Goal: Task Accomplishment & Management: Use online tool/utility

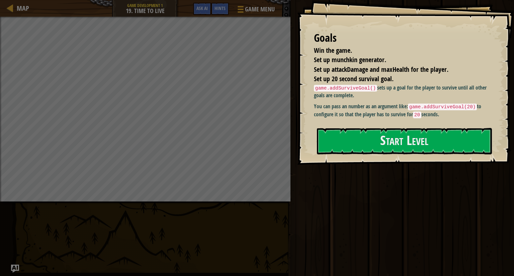
click at [512, 146] on div "Goals Win the game. Set up munchkin generator. Set up attackDamage and maxHealt…" at bounding box center [405, 82] width 217 height 165
click at [377, 144] on button "Start Level" at bounding box center [404, 141] width 175 height 26
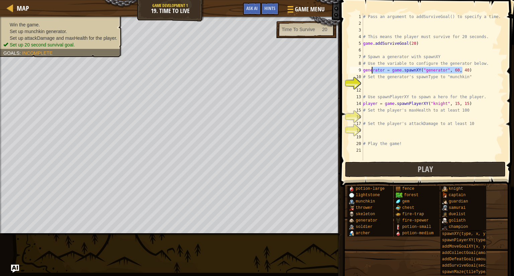
drag, startPoint x: 465, startPoint y: 69, endPoint x: 346, endPoint y: 66, distance: 119.1
click at [346, 66] on div "1 2 3 4 5 6 7 8 9 10 11 12 13 14 15 16 17 18 19 20 21 # Pass an argument to add…" at bounding box center [426, 106] width 176 height 207
type textarea "# Use the variable to configure the generator below. generator = game.spawnXY("…"
click at [401, 90] on div "# Pass an argument to addSurviveGoal() to specify a time. # This means the play…" at bounding box center [433, 93] width 142 height 161
drag, startPoint x: 466, startPoint y: 71, endPoint x: 361, endPoint y: 73, distance: 105.0
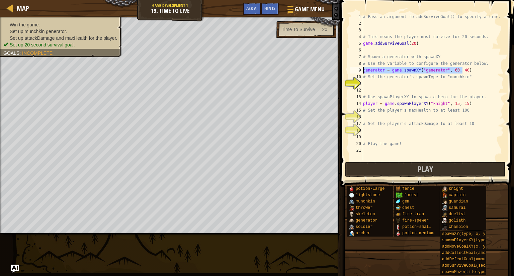
click at [361, 73] on div "1 2 3 4 5 6 7 8 9 10 11 12 13 14 15 16 17 18 19 20 21 # Pass an argument to add…" at bounding box center [426, 86] width 156 height 147
type textarea "generator = game.spawnXY("generator", 60, 40)"
click at [368, 88] on div "# Pass an argument to addSurviveGoal() to specify a time. # This means the play…" at bounding box center [433, 93] width 142 height 161
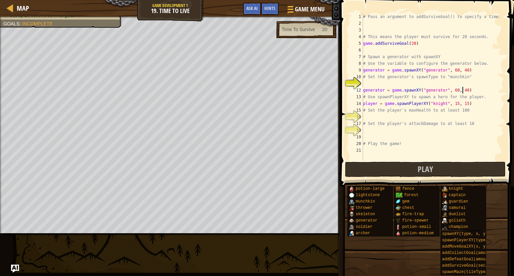
click at [439, 90] on div "# Pass an argument to addSurviveGoal() to specify a time. # This means the play…" at bounding box center [433, 93] width 142 height 161
type textarea "generator = game.spawnXY("munchkin", 60, 40)"
click at [270, 5] on div "Hints" at bounding box center [270, 9] width 18 height 12
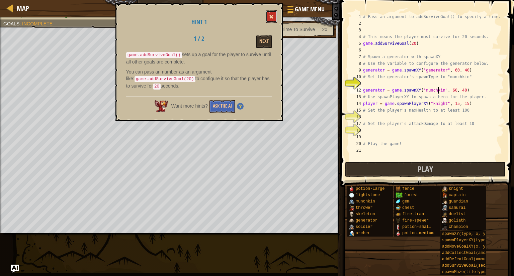
click at [269, 16] on span at bounding box center [271, 16] width 5 height 5
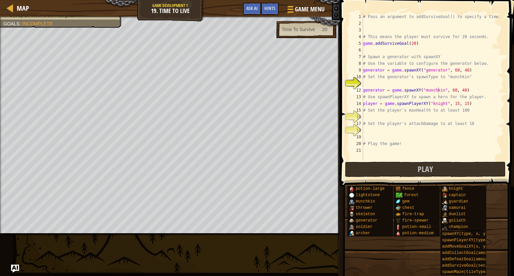
scroll to position [3, 0]
click at [386, 118] on div "# Pass an argument to addSurviveGoal() to specify a time. # This means the play…" at bounding box center [433, 93] width 142 height 161
type textarea "["
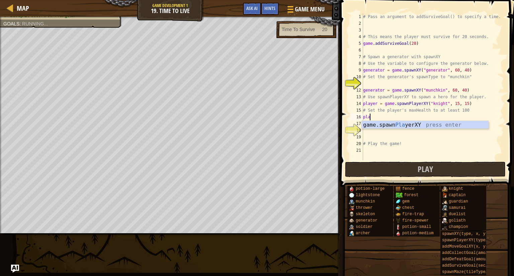
type textarea "p"
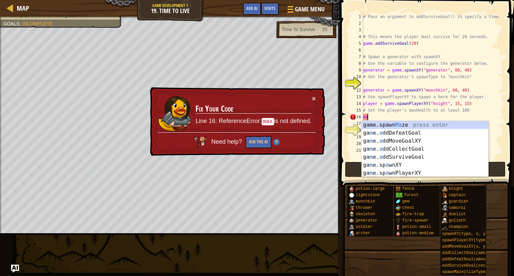
type textarea "m"
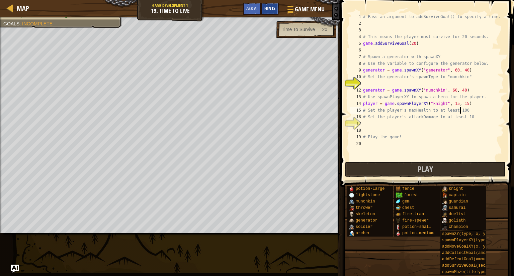
type textarea "# Set the player's maxHealth to at least 100"
click at [269, 7] on span "Hints" at bounding box center [269, 8] width 11 height 6
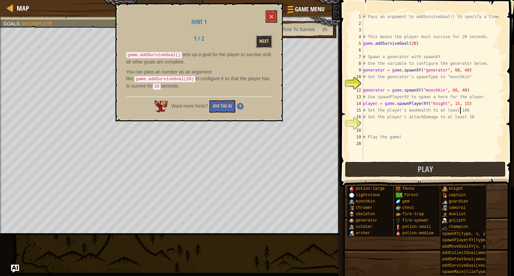
click at [268, 36] on button "Next" at bounding box center [264, 41] width 16 height 12
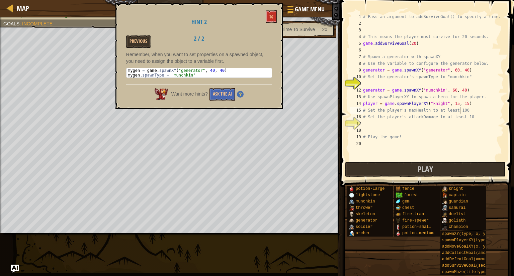
type textarea "mygen.spawnType = "munchkin""
drag, startPoint x: 192, startPoint y: 75, endPoint x: 129, endPoint y: 75, distance: 62.9
click at [129, 75] on div "mygen = game . spawnXY ( "generator" , 40 , 40 ) mygen . spawnType = "munchkin"" at bounding box center [198, 77] width 145 height 19
drag, startPoint x: 127, startPoint y: 74, endPoint x: 194, endPoint y: 79, distance: 67.1
click at [194, 79] on div "Remember, when you want to set properties on a spawned object, you need to assi…" at bounding box center [199, 66] width 146 height 30
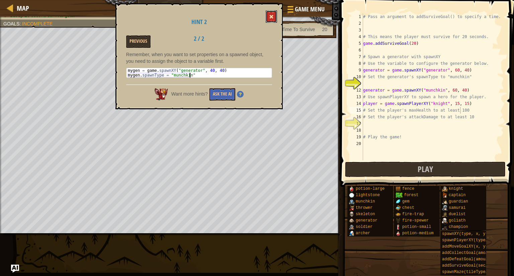
click at [266, 18] on button at bounding box center [271, 16] width 11 height 12
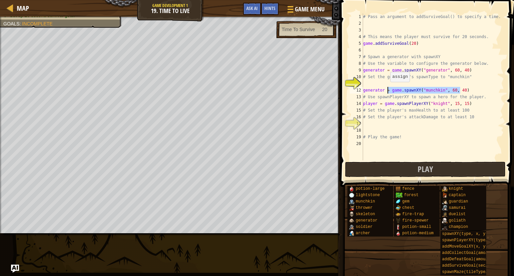
drag, startPoint x: 463, startPoint y: 89, endPoint x: 370, endPoint y: 89, distance: 93.3
click at [370, 89] on div "# Pass an argument to addSurviveGoal() to specify a time. # This means the play…" at bounding box center [433, 93] width 142 height 161
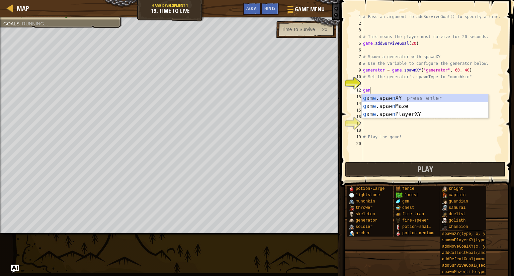
type textarea "g"
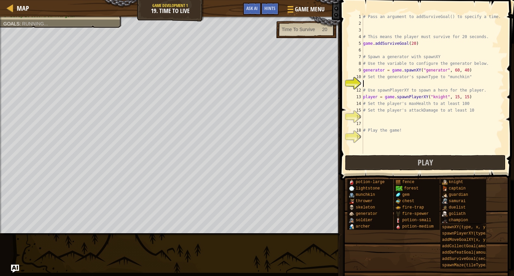
paste textarea "mygen.spawnType = "munchkin""
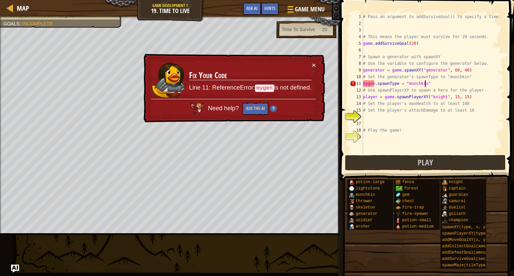
click at [384, 70] on div "# Pass an argument to addSurviveGoal() to specify a time. # This means the play…" at bounding box center [433, 90] width 142 height 154
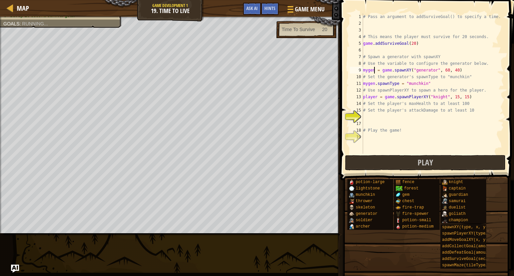
scroll to position [3, 1]
click at [422, 130] on div "# Pass an argument to addSurviveGoal() to specify a time. # This means the play…" at bounding box center [433, 90] width 142 height 154
type textarea "# Play the game!"
click at [370, 118] on div "# Pass an argument to addSurviveGoal() to specify a time. # This means the play…" at bounding box center [433, 90] width 142 height 154
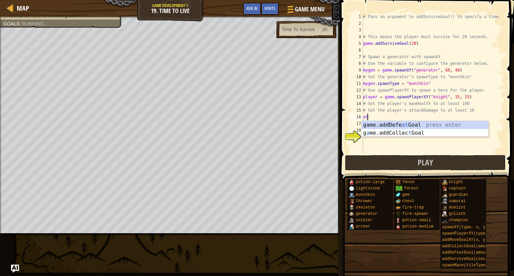
type textarea "a"
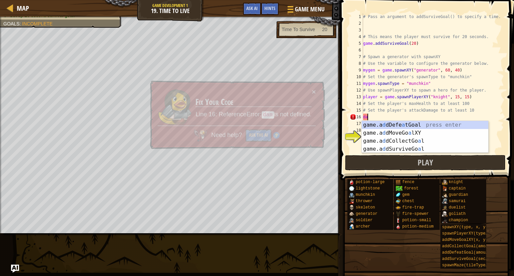
type textarea "d"
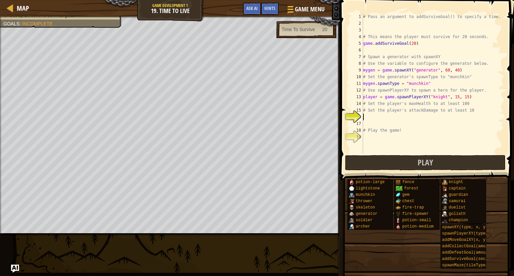
type textarea "r"
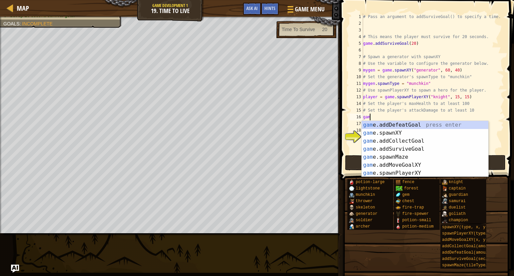
type textarea "g"
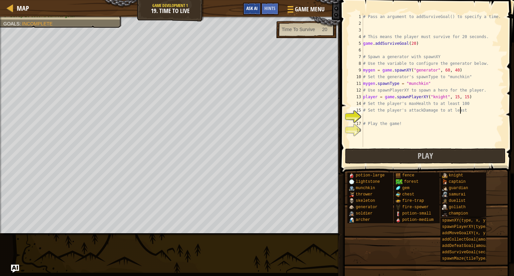
type textarea "# Set the player's attackDamage to at least"
click at [248, 4] on button "Ask AI" at bounding box center [252, 9] width 18 height 12
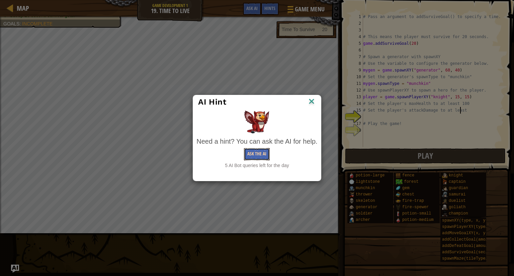
click at [261, 149] on button "Ask the AI" at bounding box center [257, 154] width 26 height 12
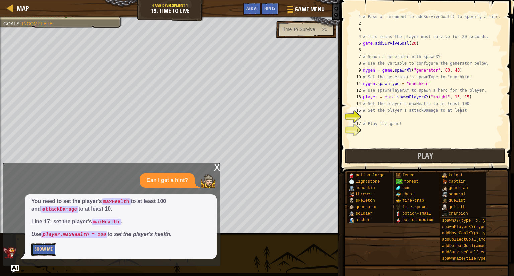
click at [36, 247] on button "Show Me" at bounding box center [43, 250] width 24 height 12
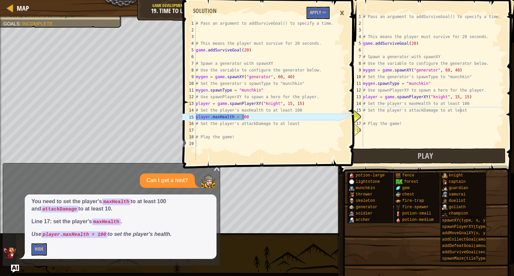
type textarea "player.maxHealth = 100"
drag, startPoint x: 254, startPoint y: 117, endPoint x: 181, endPoint y: 115, distance: 73.3
click at [181, 115] on div "player.maxHealth = 100 1 2 3 4 5 6 7 8 9 10 11 12 13 14 15 16 17 18 19 # Pass a…" at bounding box center [259, 90] width 156 height 140
click at [405, 111] on div "# Pass an argument to addSurviveGoal() to specify a time. # This means the play…" at bounding box center [433, 86] width 142 height 147
click at [392, 113] on div "# Pass an argument to addSurviveGoal() to specify a time. # This means the play…" at bounding box center [433, 86] width 142 height 147
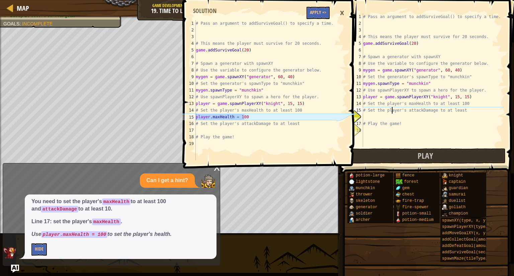
click at [345, 14] on div "×" at bounding box center [341, 12] width 11 height 15
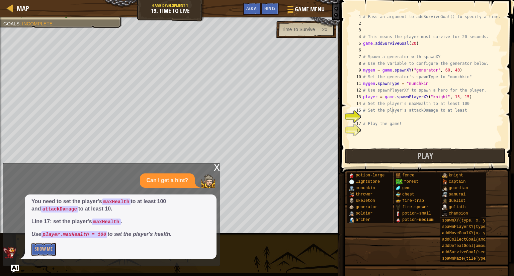
click at [215, 170] on div "x" at bounding box center [217, 167] width 6 height 7
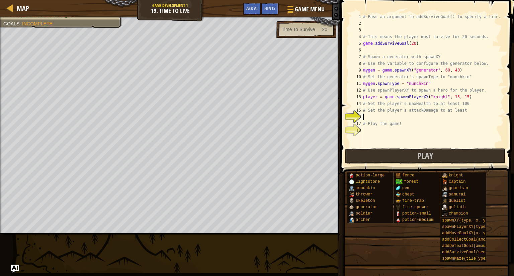
click at [378, 116] on div "# Pass an argument to addSurviveGoal() to specify a time. # This means the play…" at bounding box center [433, 86] width 142 height 147
paste textarea "player.maxHealth = 100"
click at [462, 106] on div "# Pass an argument to addSurviveGoal() to specify a time. # This means the play…" at bounding box center [433, 86] width 142 height 147
type textarea "# Set the player's maxHealth to at least 100"
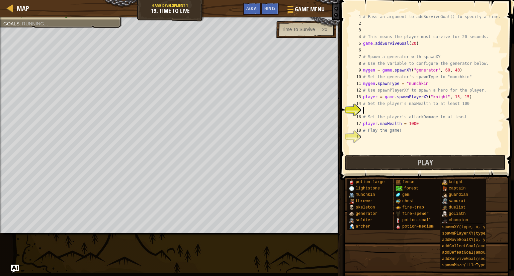
scroll to position [3, 0]
paste textarea "player.maxHealth = 100"
click at [455, 107] on div "# Pass an argument to addSurviveGoal() to specify a time. # This means the play…" at bounding box center [433, 90] width 142 height 154
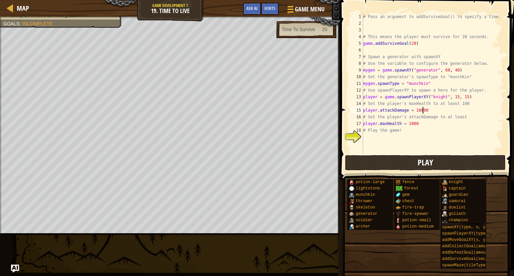
type textarea "player.attackDamage = 10000"
click at [420, 167] on span "Play" at bounding box center [424, 162] width 15 height 11
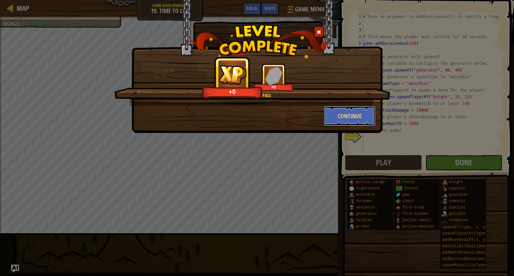
click at [343, 118] on button "Continue" at bounding box center [350, 116] width 52 height 20
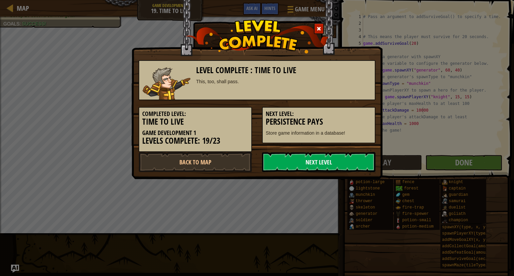
click at [349, 155] on link "Next Level" at bounding box center [318, 162] width 113 height 20
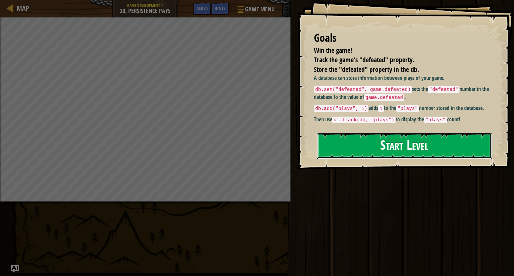
click at [388, 141] on button "Start Level" at bounding box center [404, 146] width 175 height 26
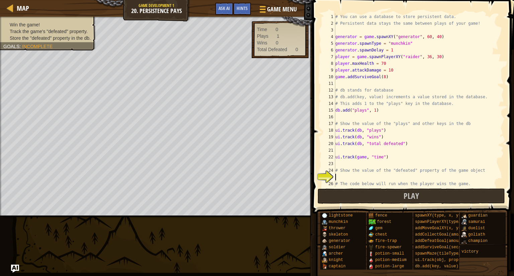
scroll to position [54, 0]
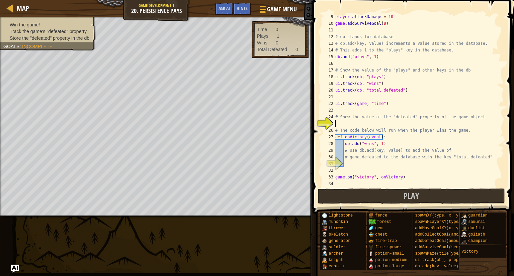
click at [370, 122] on div "player . attackDamage = 10 game . addSurviveGoal ( 8 ) # db stands for database…" at bounding box center [416, 106] width 165 height 187
click at [233, 9] on div "Hints" at bounding box center [242, 9] width 18 height 12
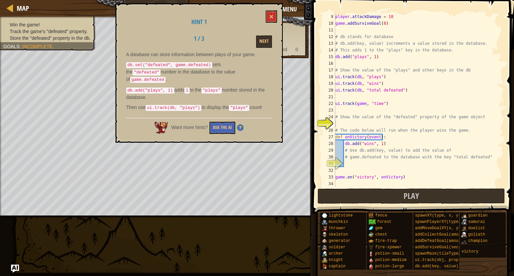
drag, startPoint x: 127, startPoint y: 64, endPoint x: 185, endPoint y: 67, distance: 58.0
click at [185, 67] on code "db.set("defeated", game.defeated)" at bounding box center [169, 65] width 86 height 6
click at [200, 65] on code "db.set("defeated", game.defeated)" at bounding box center [169, 65] width 86 height 6
drag, startPoint x: 198, startPoint y: 62, endPoint x: 120, endPoint y: 65, distance: 78.0
click at [120, 65] on div "Hint 1 1 / 3 Next A database can store information between plays of your game. …" at bounding box center [198, 72] width 167 height 139
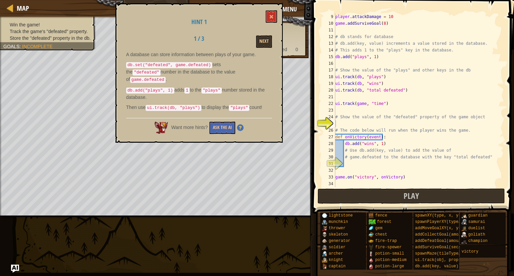
click at [148, 71] on p "db.set("defeated", game.defeated) sets the "defeated" number in the database to…" at bounding box center [199, 72] width 146 height 22
type textarea "# The code below will run when the player wins the game."
click at [348, 127] on div "player . attackDamage = 10 game . addSurviveGoal ( 8 ) # db stands for database…" at bounding box center [416, 106] width 165 height 187
click at [349, 125] on div "player . attackDamage = 10 game . addSurviveGoal ( 8 ) # db stands for database…" at bounding box center [416, 106] width 165 height 187
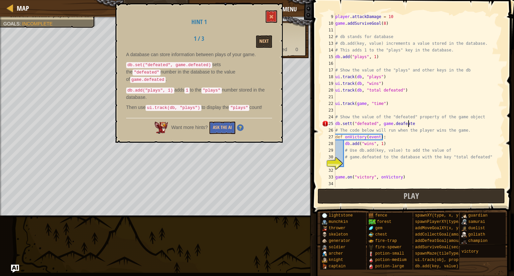
scroll to position [3, 6]
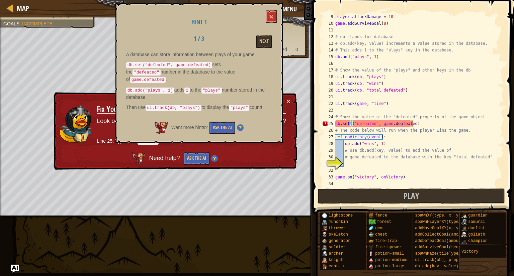
click at [351, 122] on div "player . attackDamage = 10 game . addSurviveGoal ( 8 ) # db stands for database…" at bounding box center [416, 106] width 165 height 187
type textarea "db.set("defeated", game.deafeated)"
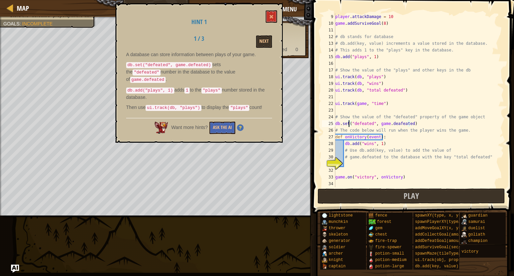
click at [368, 163] on div "player . attackDamage = 10 game . addSurviveGoal ( 8 ) # db stands for database…" at bounding box center [416, 106] width 165 height 187
click at [168, 88] on code "db.add("plays", 1)" at bounding box center [150, 91] width 48 height 6
click at [270, 36] on button "Next" at bounding box center [264, 41] width 16 height 12
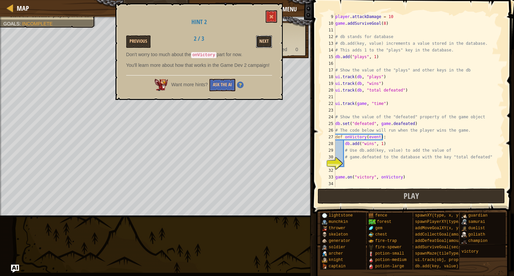
click at [268, 41] on button "Next" at bounding box center [264, 41] width 16 height 12
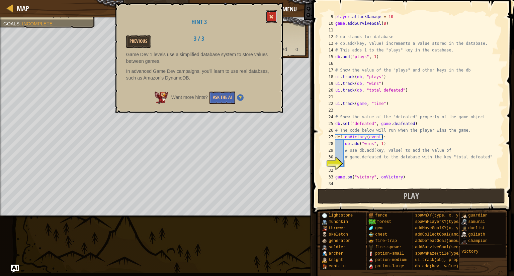
click at [274, 20] on button at bounding box center [271, 16] width 11 height 12
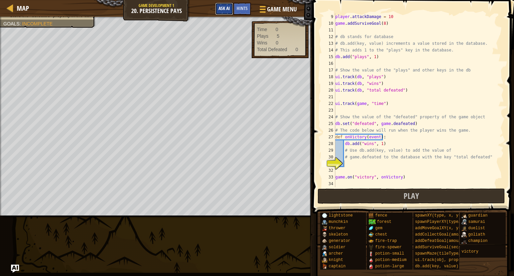
click at [223, 11] on button "Ask AI" at bounding box center [224, 9] width 18 height 12
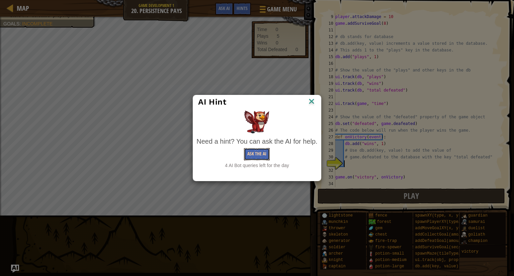
click at [256, 149] on button "Ask the AI" at bounding box center [257, 154] width 26 height 12
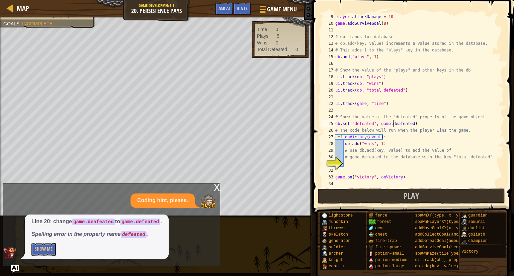
click at [393, 121] on div "player . attackDamage = 10 game . addSurviveGoal ( 8 ) # db stands for database…" at bounding box center [416, 106] width 165 height 187
type textarea "db.set("defeated", game.defeated)"
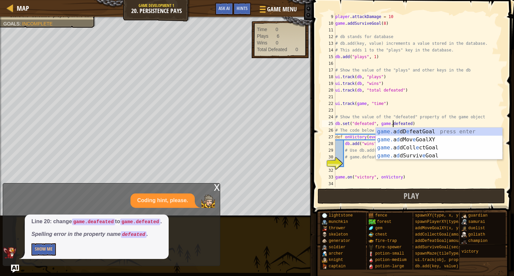
click at [428, 125] on div "player . attackDamage = 10 game . addSurviveGoal ( 8 ) # db stands for database…" at bounding box center [416, 106] width 165 height 187
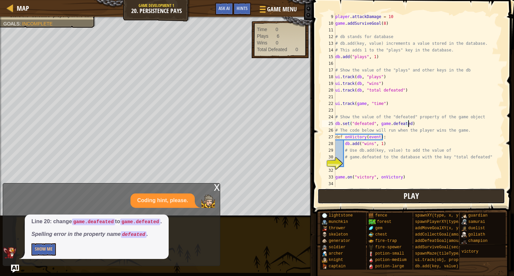
click at [405, 203] on button "Play" at bounding box center [411, 196] width 188 height 15
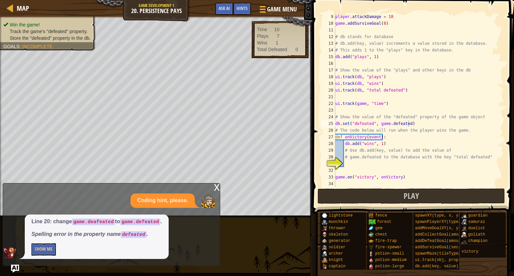
click at [47, 21] on ul "Win the game! Track the game's "defeated" property. Store the "defeated" proper…" at bounding box center [47, 31] width 89 height 20
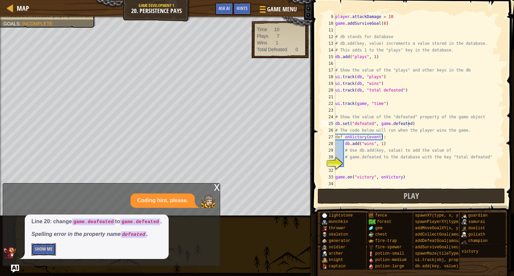
click at [49, 247] on button "Show Me" at bounding box center [43, 250] width 24 height 12
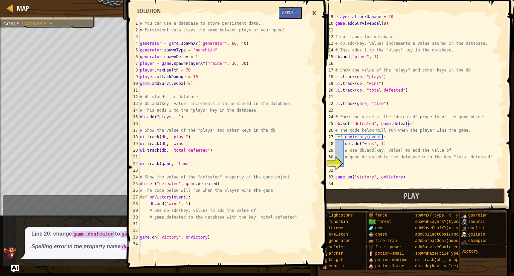
scroll to position [54, 0]
click at [296, 15] on button "Apply =>" at bounding box center [290, 13] width 23 height 12
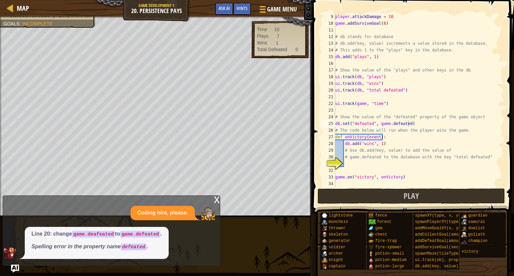
click at [357, 165] on div "player . attackDamage = 10 game . addSurviveGoal ( 8 ) # db stands for database…" at bounding box center [416, 106] width 165 height 187
click at [13, 269] on img "Ask AI" at bounding box center [15, 269] width 9 height 9
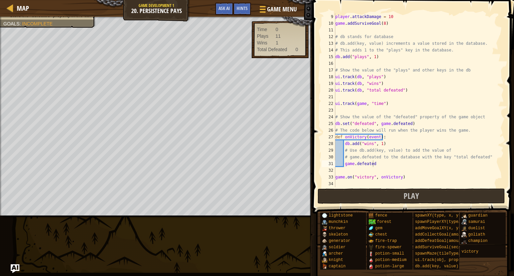
click at [13, 269] on img "Ask AI" at bounding box center [15, 269] width 9 height 9
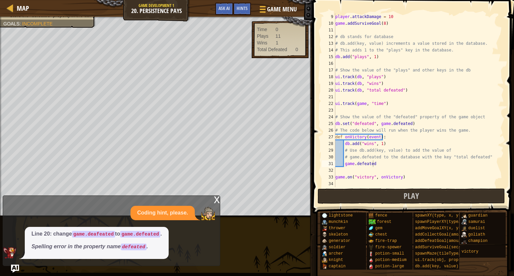
click at [182, 252] on div "Line 20: change game.deafeated to game.defeated . Spelling error in the propert…" at bounding box center [109, 243] width 213 height 32
click at [218, 8] on span "Ask AI" at bounding box center [223, 8] width 11 height 6
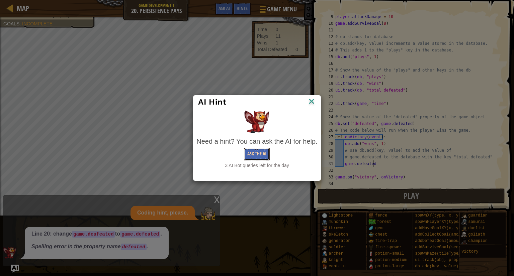
click at [255, 155] on button "Ask the AI" at bounding box center [257, 154] width 26 height 12
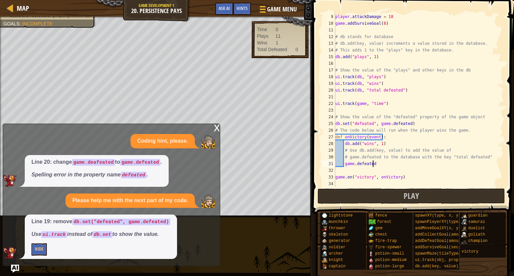
click at [51, 240] on div "Line 19: remove db.set("defeated", game.defeated) Use ui.track instead of db.se…" at bounding box center [101, 237] width 152 height 44
click at [66, 232] on code "ui.track" at bounding box center [54, 234] width 26 height 7
click at [347, 125] on div "player . attackDamage = 10 game . addSurviveGoal ( 8 ) # db stands for database…" at bounding box center [416, 106] width 165 height 187
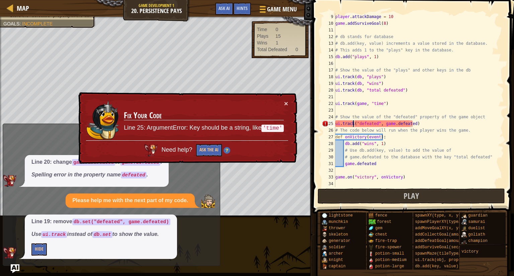
type textarea "ui.track("defeated", game.defeated)"
click at [15, 269] on img "Ask AI" at bounding box center [15, 269] width 9 height 9
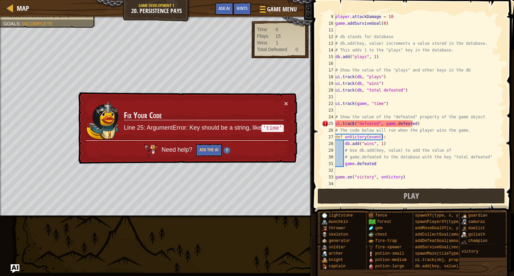
click at [15, 269] on img "Ask AI" at bounding box center [15, 269] width 9 height 9
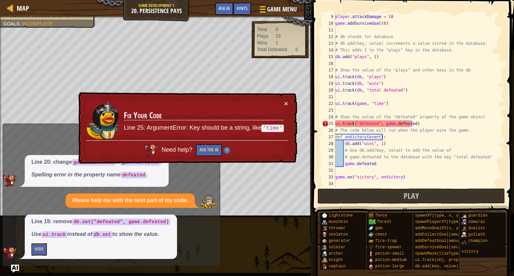
click at [29, 252] on div "Line 19: remove db.set("defeated", game.defeated) Use ui.track instead of db.se…" at bounding box center [101, 237] width 152 height 44
click at [34, 252] on button "Hide" at bounding box center [38, 250] width 15 height 12
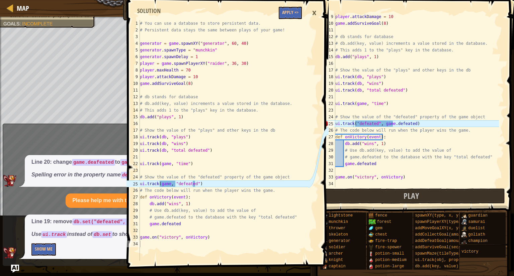
click at [292, 19] on span at bounding box center [228, 125] width 207 height 289
click at [292, 16] on button "Apply =>" at bounding box center [290, 13] width 23 height 12
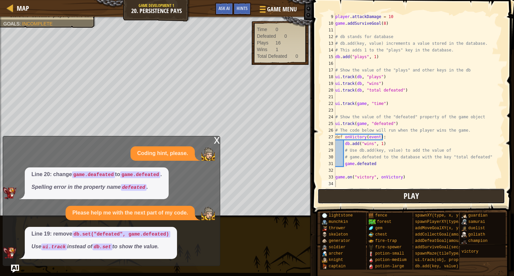
click at [372, 194] on button "Play" at bounding box center [411, 196] width 188 height 15
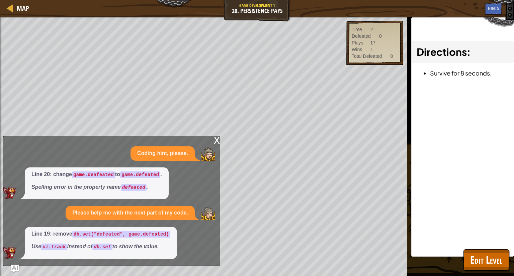
click at [210, 146] on div "x Coding hint, please. Line 20: change game.deafeated to game.defeated . Spelli…" at bounding box center [111, 201] width 217 height 130
click at [217, 142] on div "x" at bounding box center [217, 139] width 6 height 7
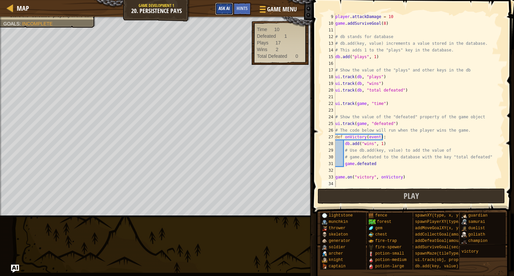
click at [227, 6] on span "Ask AI" at bounding box center [223, 8] width 11 height 6
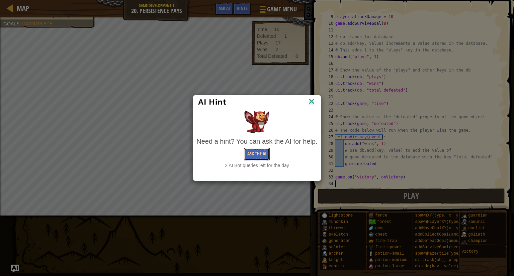
click at [253, 152] on button "Ask the AI" at bounding box center [257, 154] width 26 height 12
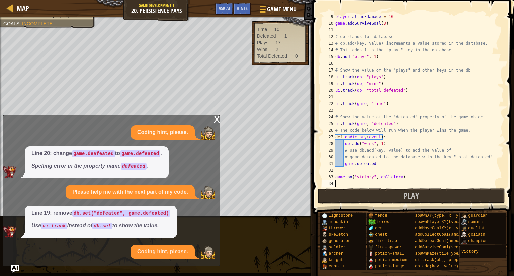
scroll to position [16, 0]
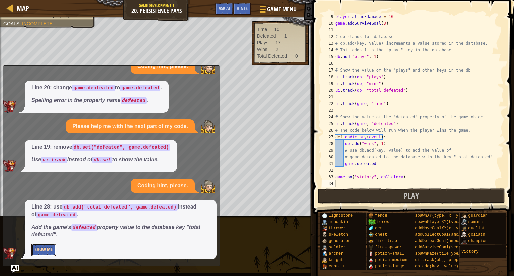
click at [37, 248] on button "Show Me" at bounding box center [43, 250] width 24 height 12
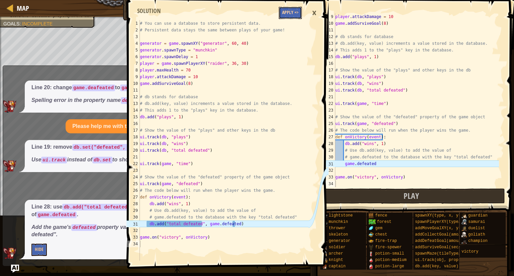
click at [295, 10] on button "Apply =>" at bounding box center [290, 13] width 23 height 12
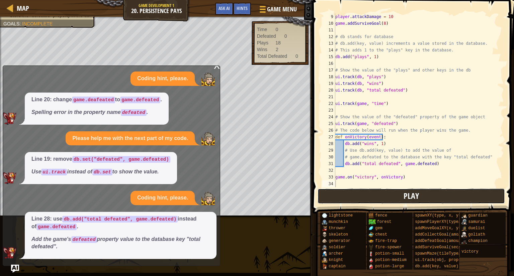
click at [395, 197] on button "Play" at bounding box center [411, 196] width 188 height 15
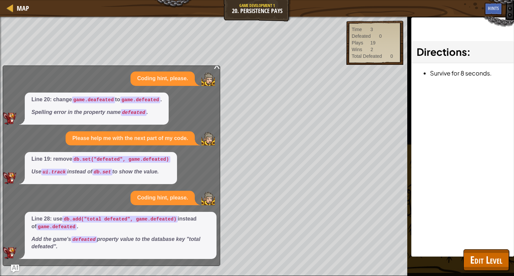
click at [214, 67] on div "x" at bounding box center [217, 65] width 6 height 7
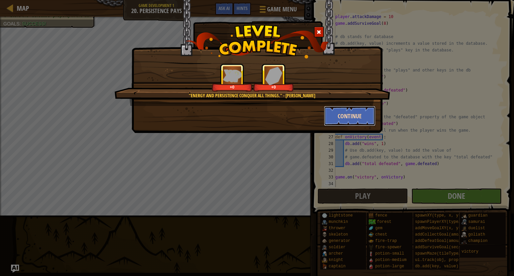
click at [351, 118] on button "Continue" at bounding box center [350, 116] width 52 height 20
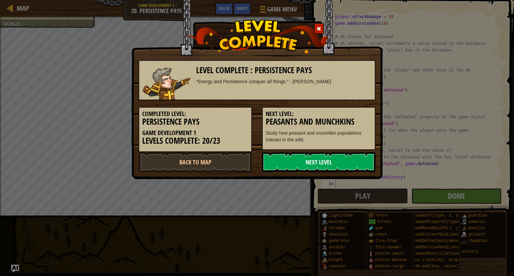
click at [337, 160] on link "Next Level" at bounding box center [318, 162] width 113 height 20
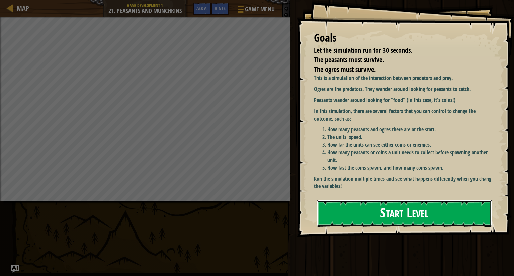
click at [361, 214] on button "Start Level" at bounding box center [404, 213] width 175 height 26
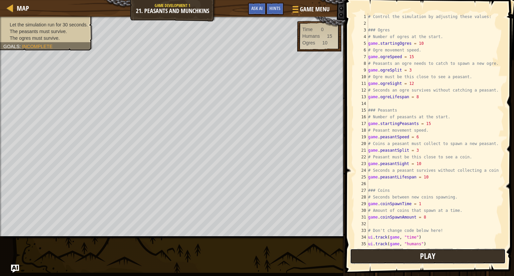
click at [454, 256] on button "Play" at bounding box center [428, 256] width 156 height 15
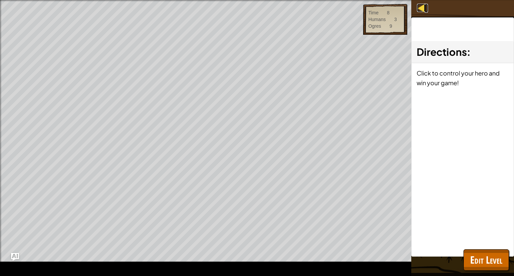
click at [419, 10] on div at bounding box center [421, 8] width 8 height 8
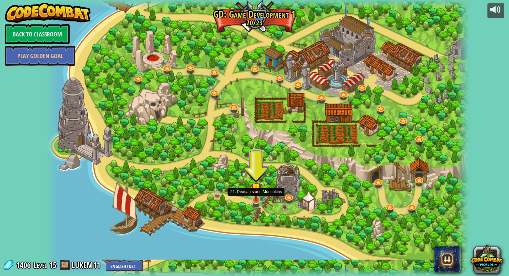
click at [253, 199] on img at bounding box center [256, 188] width 11 height 25
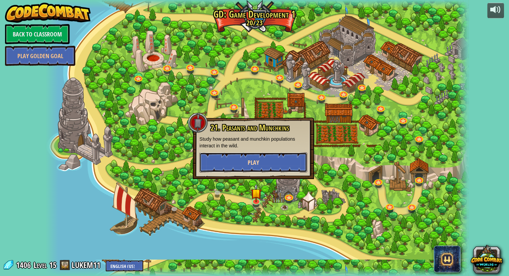
click at [265, 163] on button "Play" at bounding box center [253, 163] width 108 height 20
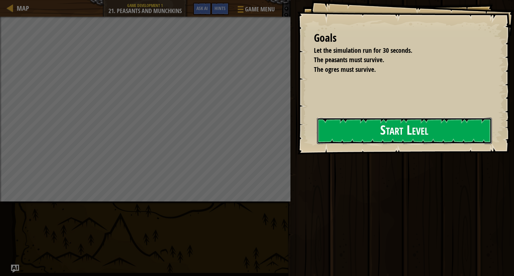
click at [363, 126] on button "Start Level" at bounding box center [404, 131] width 175 height 26
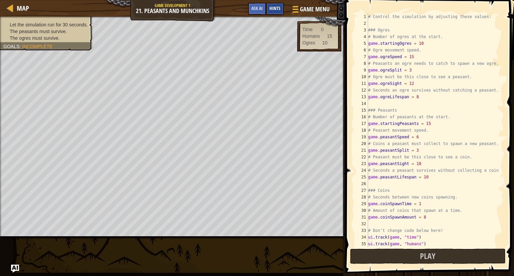
click at [274, 6] on span "Hints" at bounding box center [274, 8] width 11 height 6
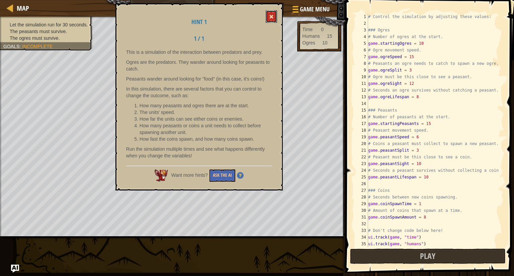
click at [269, 15] on button at bounding box center [271, 16] width 11 height 12
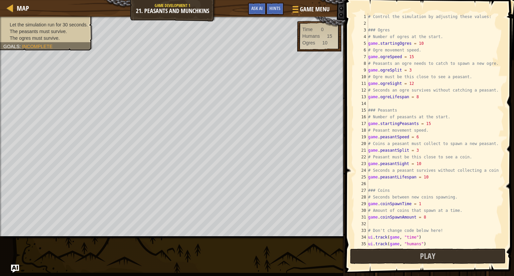
click at [432, 124] on div "# Control the simulation by adjusting these values: ### Ogres # Number of ogres…" at bounding box center [433, 137] width 132 height 248
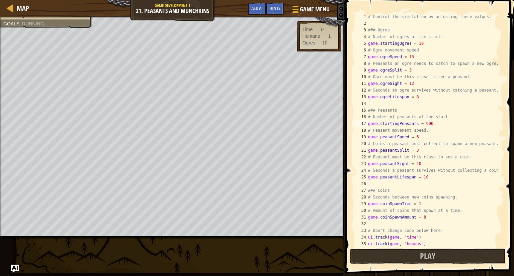
scroll to position [3, 4]
click at [421, 137] on div "# Control the simulation by adjusting these values: ### Ogres # Number of ogres…" at bounding box center [433, 137] width 132 height 248
click at [428, 176] on div "# Control the simulation by adjusting these values: ### Ogres # Number of ogres…" at bounding box center [433, 137] width 132 height 248
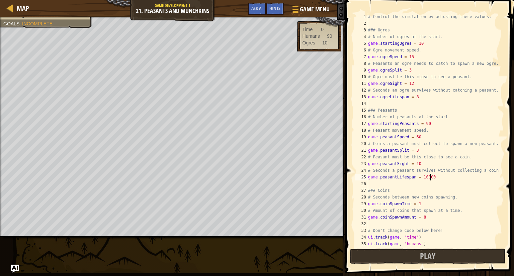
click at [420, 97] on div "# Control the simulation by adjusting these values: ### Ogres # Number of ogres…" at bounding box center [433, 137] width 132 height 248
click at [424, 165] on div "# Control the simulation by adjusting these values: ### Ogres # Number of ogres…" at bounding box center [433, 137] width 132 height 248
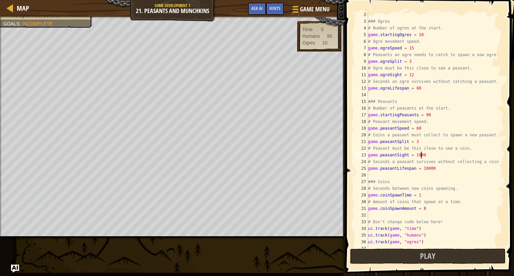
scroll to position [13, 0]
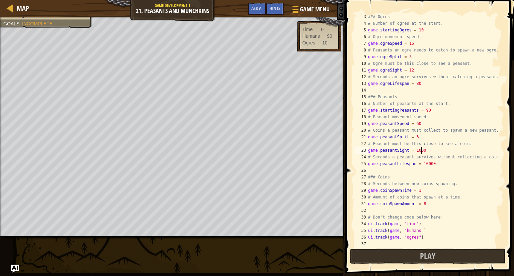
click at [428, 190] on div "### Ogres # Number of ogres at the start. game . startingOgres = 10 # Ogre move…" at bounding box center [433, 137] width 132 height 248
click at [425, 205] on div "### Ogres # Number of ogres at the start. game . startingOgres = 10 # Ogre move…" at bounding box center [433, 137] width 132 height 248
click at [426, 259] on span "Play" at bounding box center [427, 256] width 15 height 11
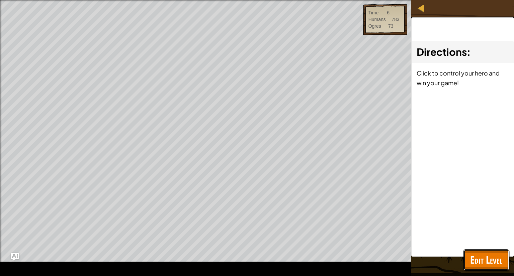
click at [483, 261] on span "Edit Level" at bounding box center [486, 260] width 32 height 14
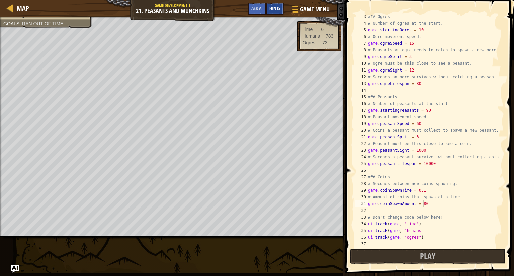
click at [272, 5] on span "Hints" at bounding box center [274, 8] width 11 height 6
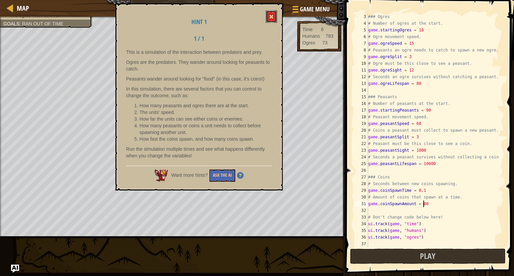
click at [271, 17] on span at bounding box center [271, 16] width 5 height 5
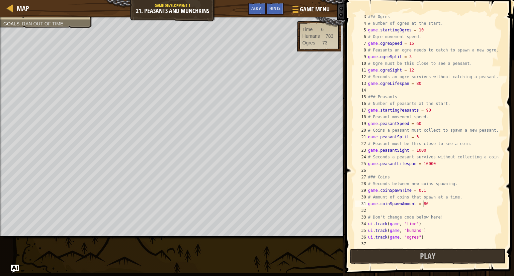
click at [429, 109] on div "### Ogres # Number of ogres at the start. game . startingOgres = 10 # Ogre move…" at bounding box center [433, 137] width 132 height 248
click at [422, 252] on span "Play" at bounding box center [427, 256] width 15 height 11
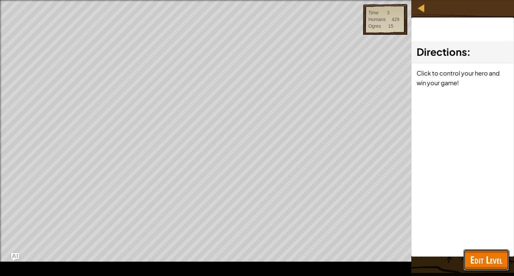
click at [494, 257] on span "Edit Level" at bounding box center [486, 260] width 32 height 14
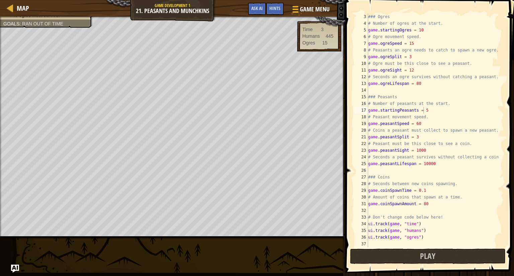
click at [421, 124] on div "### Ogres # Number of ogres at the start. game . startingOgres = 10 # Ogre move…" at bounding box center [433, 137] width 132 height 248
click at [407, 254] on button "Play" at bounding box center [428, 256] width 156 height 15
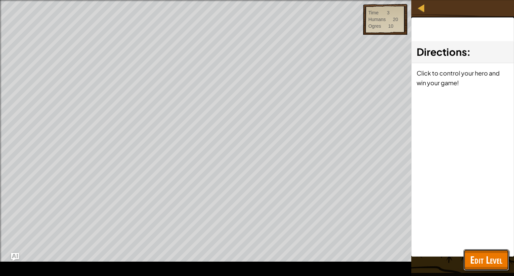
click at [496, 262] on span "Edit Level" at bounding box center [486, 260] width 32 height 14
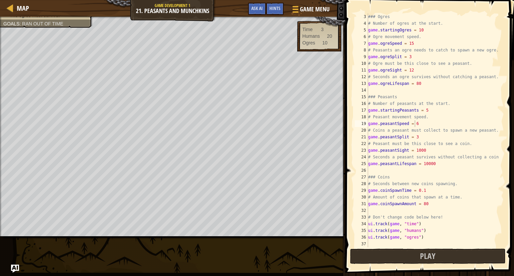
click at [423, 190] on div "### Ogres # Number of ogres at the start. game . startingOgres = 10 # Ogre move…" at bounding box center [433, 137] width 132 height 248
click at [421, 256] on span "Play" at bounding box center [427, 256] width 15 height 11
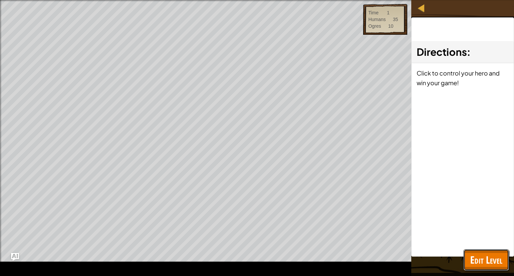
click at [495, 254] on span "Edit Level" at bounding box center [486, 260] width 32 height 14
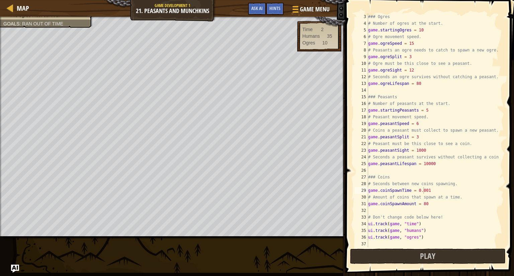
click at [430, 190] on div "### Ogres # Number of ogres at the start. game . startingOgres = 10 # Ogre move…" at bounding box center [433, 137] width 132 height 248
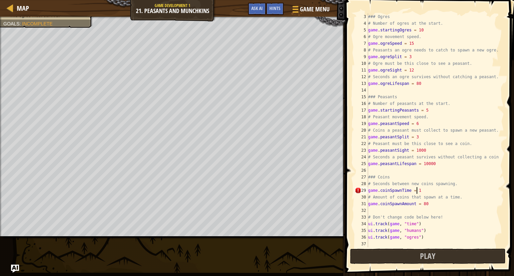
scroll to position [3, 3]
type textarea "game.coinSpawnTime = 1"
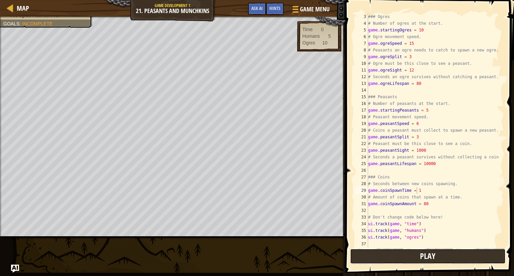
click at [399, 257] on button "Play" at bounding box center [428, 256] width 156 height 15
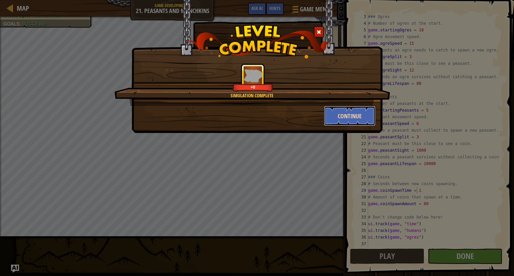
click at [333, 122] on button "Continue" at bounding box center [350, 116] width 52 height 20
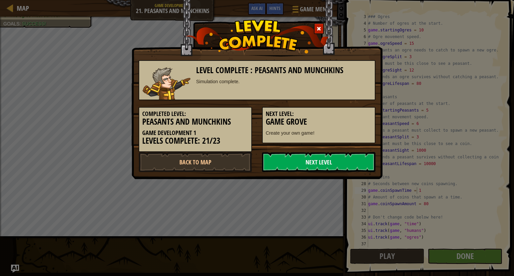
click at [306, 165] on link "Next Level" at bounding box center [318, 162] width 113 height 20
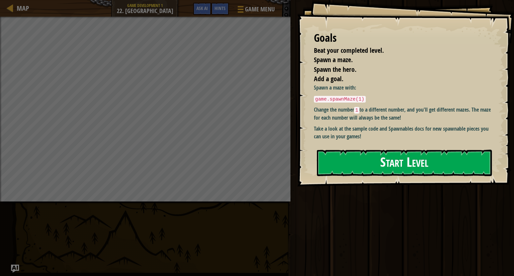
click at [355, 164] on button "Start Level" at bounding box center [404, 163] width 175 height 26
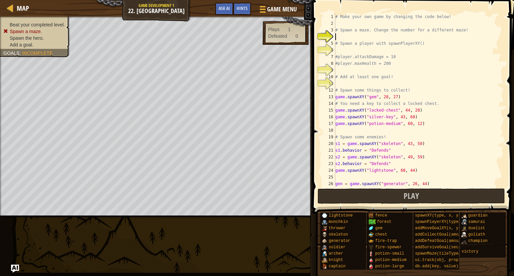
click at [355, 36] on div "# Make your own game by changing the code below! # Spawn a maze. Change the num…" at bounding box center [416, 106] width 165 height 187
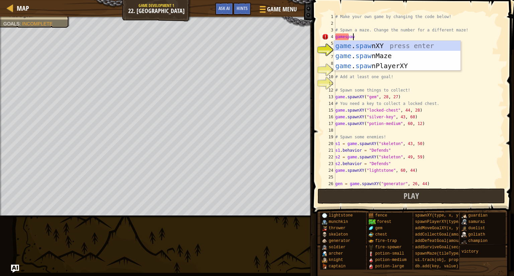
scroll to position [3, 1]
click at [352, 55] on div "game . spawn XY press enter game . spawn Maze press enter game . spawn PlayerXY…" at bounding box center [397, 66] width 126 height 50
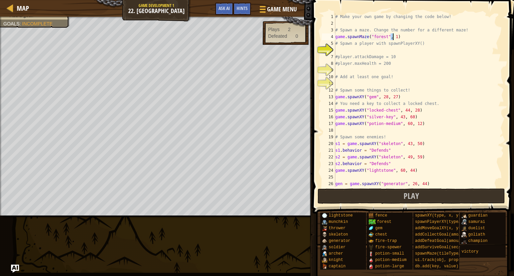
type textarea "game.spawnMaze("forest", 1)"
click at [0, 143] on div at bounding box center [1, 121] width 2 height 209
click at [360, 51] on div "# Make your own game by changing the code below! # Spawn a maze. Change the num…" at bounding box center [416, 106] width 165 height 187
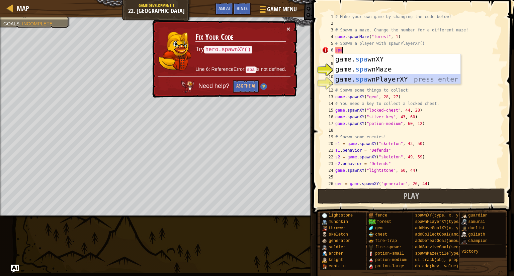
click at [364, 81] on div "game. spa wnXY press enter game. spa wnMaze press enter game. spa wnPlayerXY pr…" at bounding box center [397, 79] width 126 height 50
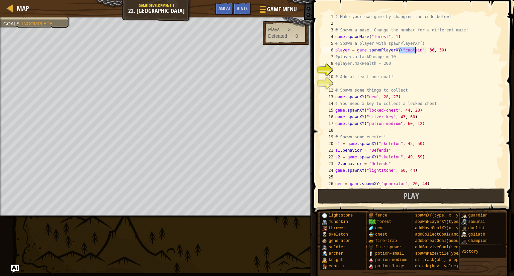
click at [425, 58] on div "# Make your own game by changing the code below! # Spawn a maze. Change the num…" at bounding box center [416, 106] width 165 height 187
click at [396, 74] on div "# Make your own game by changing the code below! # Spawn a maze. Change the num…" at bounding box center [416, 106] width 165 height 187
click at [337, 57] on div "# Make your own game by changing the code below! # Spawn a maze. Change the num…" at bounding box center [416, 106] width 165 height 187
click at [337, 64] on div "# Make your own game by changing the code below! # Spawn a maze. Change the num…" at bounding box center [416, 106] width 165 height 187
click at [392, 59] on div "# Make your own game by changing the code below! # Spawn a maze. Change the num…" at bounding box center [416, 106] width 165 height 187
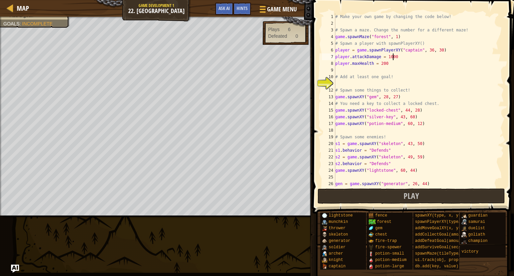
click at [390, 63] on div "# Make your own game by changing the code below! # Spawn a maze. Change the num…" at bounding box center [416, 106] width 165 height 187
type textarea "player.maxHealth = 2000000"
click at [367, 82] on div "# Make your own game by changing the code below! # Spawn a maze. Change the num…" at bounding box center [416, 106] width 165 height 187
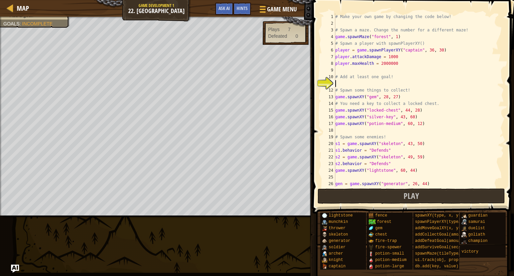
type textarea "go"
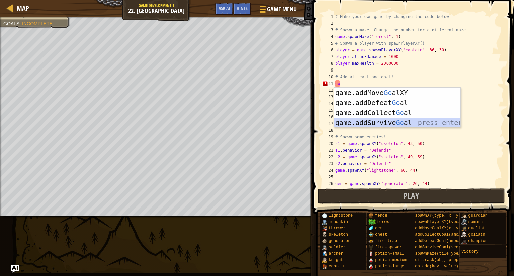
click at [376, 120] on div "game.addMove Go alXY press enter game.addDefeat Go al press enter game.addColle…" at bounding box center [397, 118] width 126 height 60
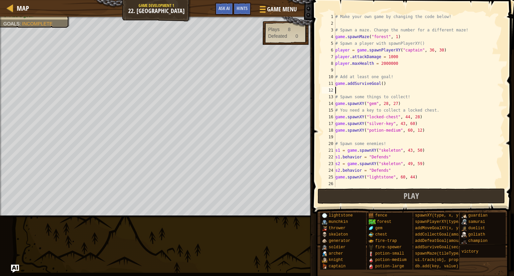
click at [380, 84] on div "# Make your own game by changing the code below! # Spawn a maze. Change the num…" at bounding box center [416, 106] width 165 height 187
click at [378, 195] on button "Play" at bounding box center [411, 196] width 188 height 15
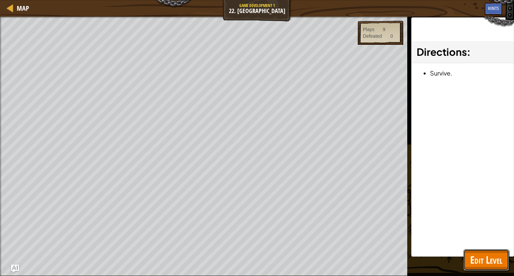
click at [488, 260] on span "Edit Level" at bounding box center [486, 260] width 32 height 14
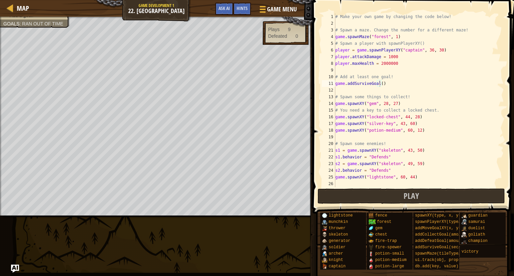
click at [379, 85] on div "# Make your own game by changing the code below! # Spawn a maze. Change the num…" at bounding box center [416, 106] width 165 height 187
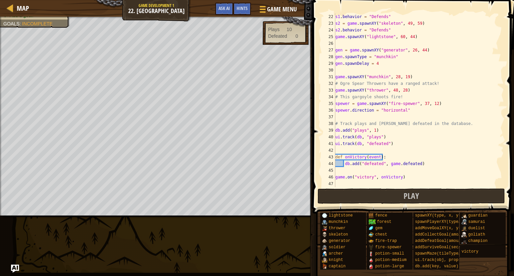
scroll to position [140, 0]
click at [403, 194] on button "Play" at bounding box center [411, 196] width 188 height 15
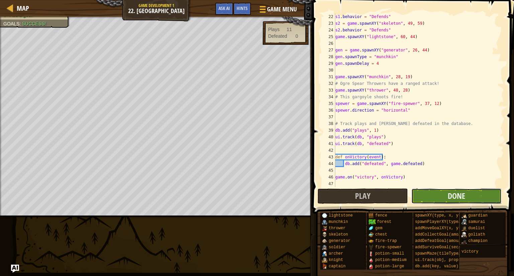
click at [432, 192] on button "Done" at bounding box center [456, 196] width 90 height 15
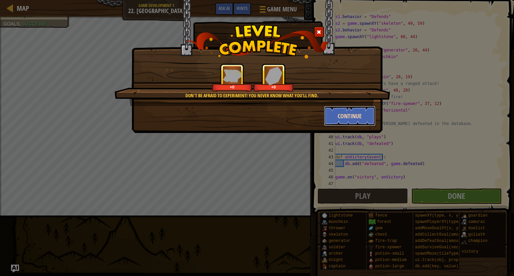
click at [359, 122] on button "Continue" at bounding box center [350, 116] width 52 height 20
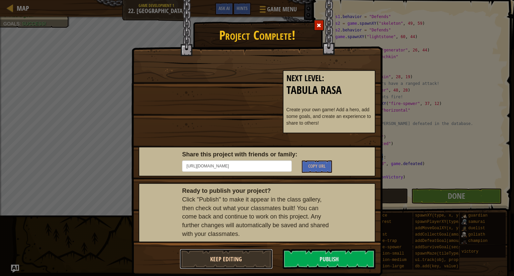
click at [265, 258] on button "Keep Editing" at bounding box center [226, 259] width 93 height 20
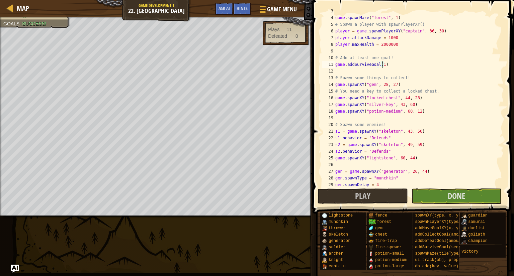
scroll to position [19, 0]
click at [383, 63] on div "# Spawn a maze. Change the number for a different maze! game . spawnMaze ( "for…" at bounding box center [416, 101] width 165 height 187
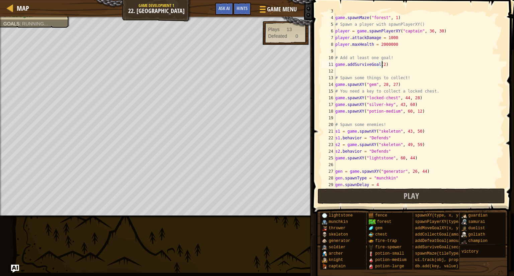
scroll to position [3, 4]
type textarea "game.addSurviveGoal(20)"
click at [404, 200] on span "Play" at bounding box center [410, 196] width 15 height 11
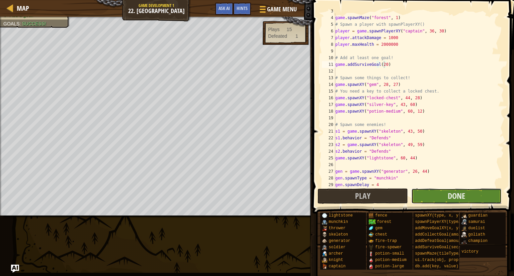
click at [482, 197] on button "Done" at bounding box center [456, 196] width 90 height 15
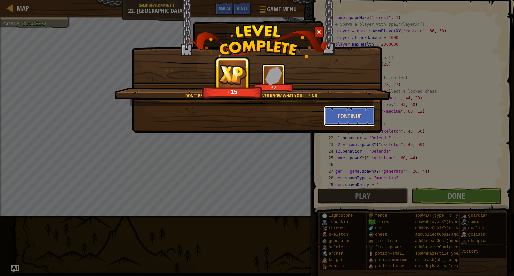
click at [326, 116] on button "Continue" at bounding box center [350, 116] width 52 height 20
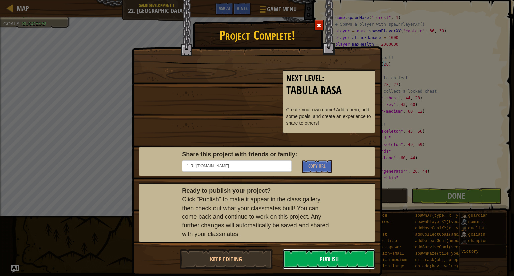
click at [334, 256] on button "Publish" at bounding box center [329, 259] width 93 height 20
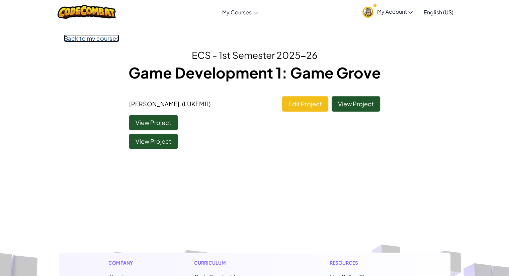
click at [100, 41] on link "Back to my courses" at bounding box center [91, 38] width 55 height 8
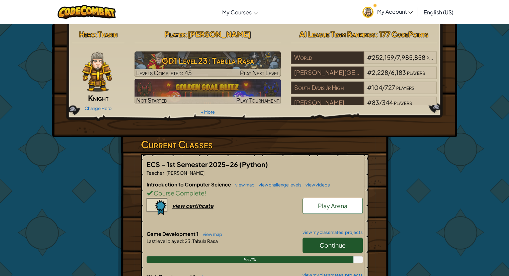
click at [349, 243] on link "Continue" at bounding box center [332, 245] width 60 height 15
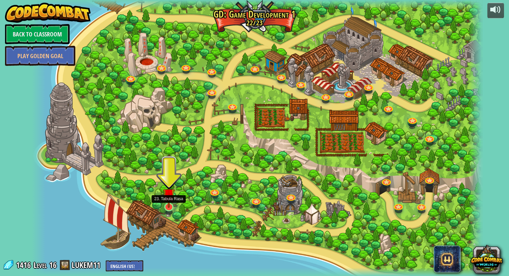
click at [166, 204] on img at bounding box center [169, 194] width 12 height 27
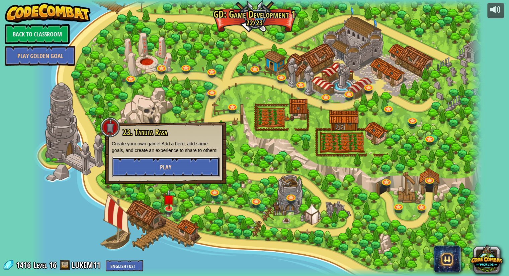
click at [176, 170] on button "Play" at bounding box center [166, 167] width 108 height 20
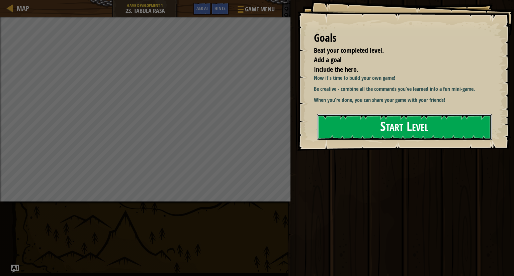
click at [391, 132] on button "Start Level" at bounding box center [404, 127] width 175 height 26
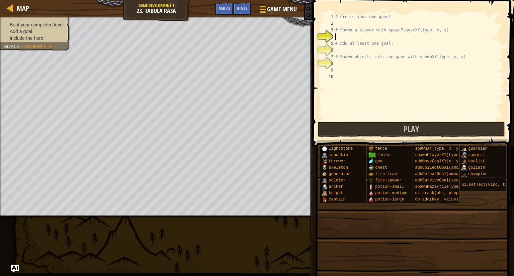
click at [376, 37] on div "# Create your own game! # Spawn a player with spawnPlayerXY(type, x, y) # Add a…" at bounding box center [419, 73] width 170 height 120
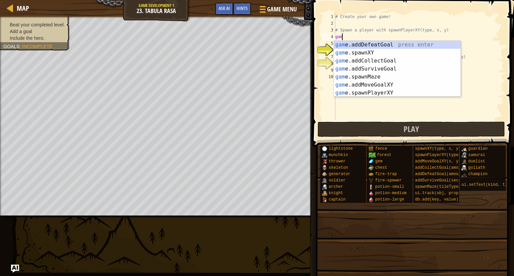
scroll to position [3, 0]
type textarea "g"
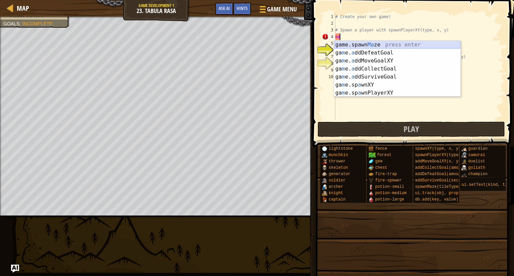
click at [375, 44] on div "game.spawn Ma ze press enter ga m e. a ddDefeatGoal press enter ga m e. a ddMov…" at bounding box center [397, 77] width 126 height 72
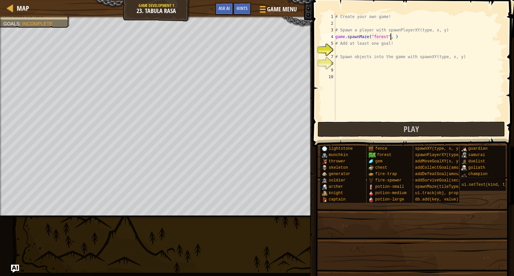
scroll to position [3, 4]
type textarea "game.spawnMaze("forest", 1)"
click at [361, 50] on div "# Create your own game! # Spawn a player with spawnPlayerXY(type, x, y) game . …" at bounding box center [419, 73] width 170 height 120
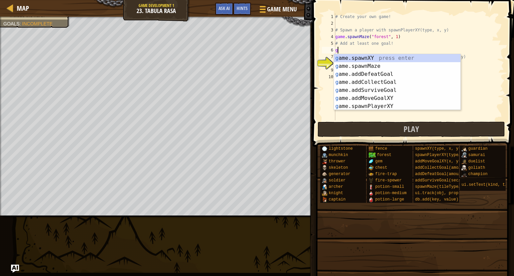
type textarea "game"
click at [379, 65] on div "game .addDefeatGoal press enter game .addCollectGoal press enter game .addSurvi…" at bounding box center [397, 90] width 126 height 72
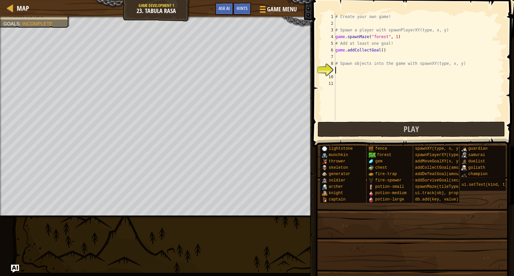
click at [353, 70] on div "# Create your own game! # Spawn a player with spawnPlayerXY(type, x, y) game . …" at bounding box center [419, 73] width 170 height 120
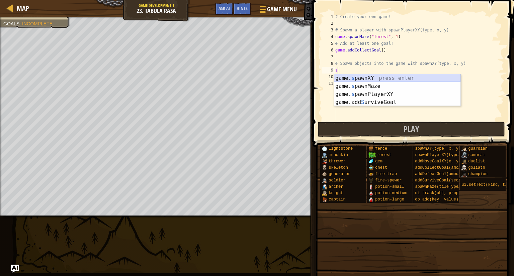
click at [356, 79] on div "game. s pawnXY press enter game. s pawnMaze press enter game. s pawnPlayerXY pr…" at bounding box center [397, 98] width 126 height 48
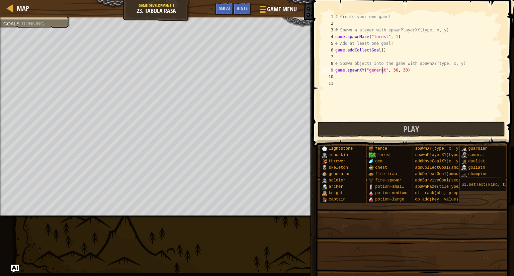
scroll to position [3, 4]
type textarea "game.spawnXY("generator", 36, 30)"
click at [396, 74] on div "# Create your own game! # Spawn a player with spawnPlayerXY(type, x, y) game . …" at bounding box center [419, 73] width 170 height 120
click at [396, 71] on div "# Create your own game! # Spawn a player with spawnPlayerXY(type, x, y) game . …" at bounding box center [419, 73] width 170 height 120
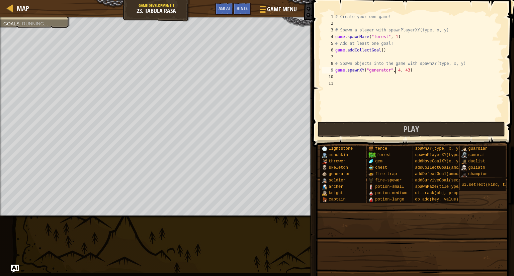
scroll to position [3, 5]
type textarea "game.spawnXY("generator", 45, 43)"
click at [344, 76] on div "# Create your own game! # Spawn a player with spawnPlayerXY(type, x, y) game . …" at bounding box center [419, 73] width 170 height 120
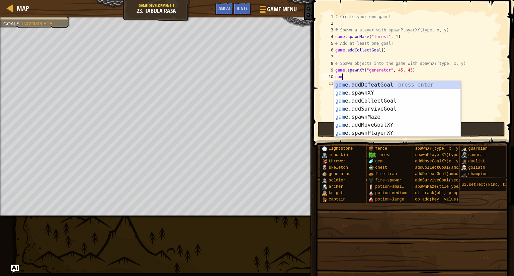
scroll to position [3, 0]
click at [385, 109] on div "game .addDefeatGoal press enter game .addCollectGoal press enter game .addSurvi…" at bounding box center [397, 117] width 126 height 72
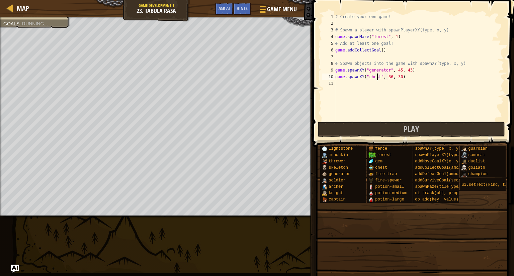
scroll to position [3, 3]
click at [388, 75] on div "# Create your own game! # Spawn a player with spawnPlayerXY(type, x, y) game . …" at bounding box center [419, 73] width 170 height 120
click at [398, 77] on div "# Create your own game! # Spawn a player with spawnPlayerXY(type, x, y) game . …" at bounding box center [419, 73] width 170 height 120
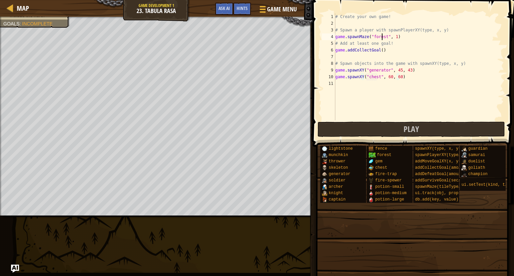
click at [381, 36] on div "# Create your own game! # Spawn a player with spawnPlayerXY(type, x, y) game . …" at bounding box center [419, 73] width 170 height 120
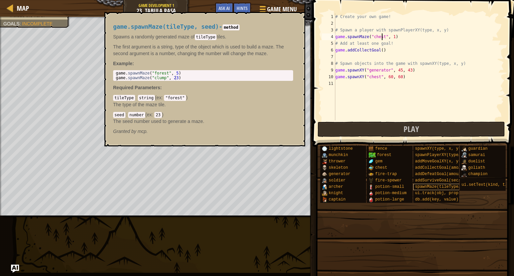
scroll to position [0, 0]
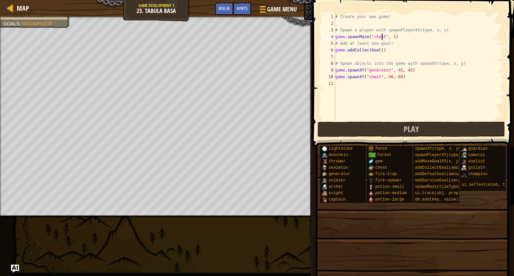
click at [381, 38] on div "# Create your own game! # Spawn a player with spawnPlayerXY(type, x, y) game . …" at bounding box center [419, 73] width 170 height 120
click at [379, 48] on div "# Create your own game! # Spawn a player with spawnPlayerXY(type, x, y) game . …" at bounding box center [419, 73] width 170 height 120
drag, startPoint x: 401, startPoint y: 77, endPoint x: 333, endPoint y: 79, distance: 67.9
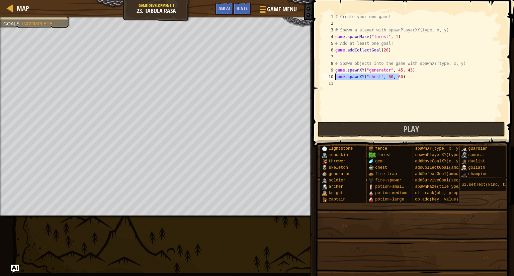
click at [333, 79] on div "game.addCollectGoal(20) 1 2 3 4 5 6 7 8 9 10 11 # Create your own game! # Spawn…" at bounding box center [411, 66] width 183 height 107
type textarea "game.spawnXY("chest", 60, 60)"
click at [338, 84] on div "# Create your own game! # Spawn a player with spawnPlayerXY(type, x, y) game . …" at bounding box center [419, 73] width 170 height 120
type textarea "game.spawnXY("chest", 60, 60)"
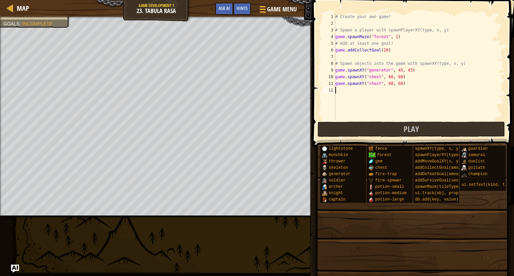
click at [339, 90] on div "# Create your own game! # Spawn a player with spawnPlayerXY(type, x, y) game . …" at bounding box center [419, 73] width 170 height 120
click at [397, 90] on div "# Create your own game! # Spawn a player with spawnPlayerXY(type, x, y) game . …" at bounding box center [419, 73] width 170 height 120
click at [397, 85] on div "# Create your own game! # Spawn a player with spawnPlayerXY(type, x, y) game . …" at bounding box center [419, 73] width 170 height 120
click at [396, 91] on div "# Create your own game! # Spawn a player with spawnPlayerXY(type, x, y) game . …" at bounding box center [419, 73] width 170 height 120
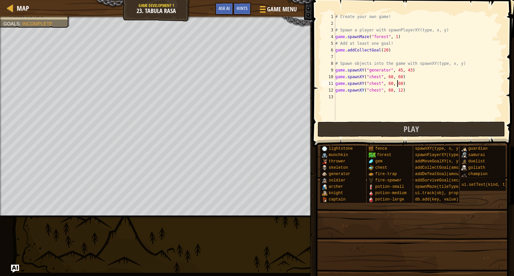
click at [396, 84] on div "# Create your own game! # Spawn a player with spawnPlayerXY(type, x, y) game . …" at bounding box center [419, 73] width 170 height 120
type textarea "game.spawnXY("chest", 12, 12)"
click at [412, 111] on div "# Create your own game! # Spawn a player with spawnPlayerXY(type, x, y) game . …" at bounding box center [419, 73] width 170 height 120
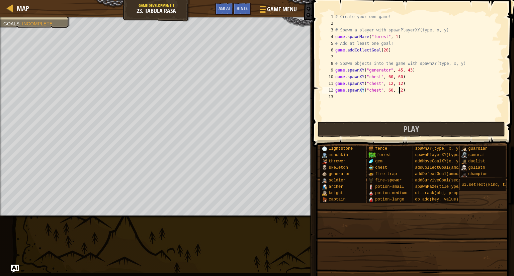
click at [403, 89] on div "# Create your own game! # Spawn a player with spawnPlayerXY(type, x, y) game . …" at bounding box center [419, 73] width 170 height 120
type textarea "game.spawnXY("chest", 60, 12)"
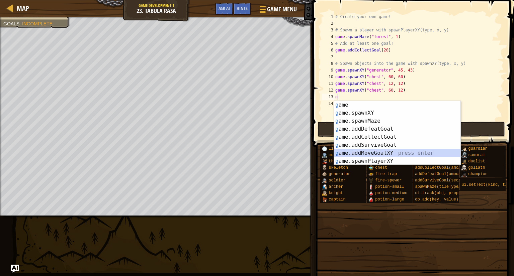
click at [387, 157] on div "g ame press enter g ame.spawnXY press enter g ame.spawnMaze press enter g ame.a…" at bounding box center [397, 141] width 126 height 80
type textarea "game.addMoveGoalXY(36, 30)"
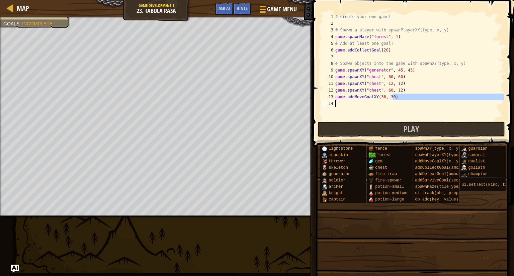
click at [302, 99] on div "Map Game Development 1 23. Tabula Rasa Game Menu Done Hints Ask AI 1 הההההההההה…" at bounding box center [257, 138] width 514 height 276
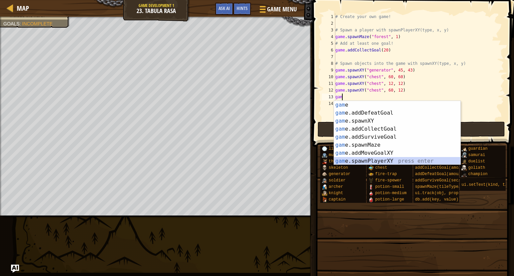
click at [360, 163] on div "gam e press enter gam e.addDefeatGoal press enter gam e.spawnXY press enter gam…" at bounding box center [397, 141] width 126 height 80
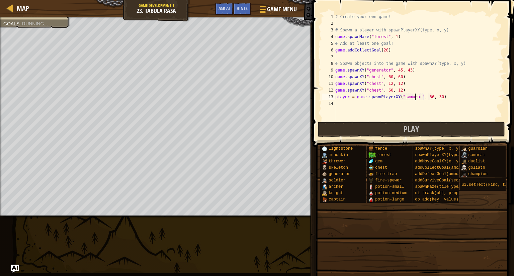
scroll to position [3, 7]
type textarea "player = game.spawnPlayerXY("samurai", 36, 30)"
click at [389, 126] on button "Play" at bounding box center [411, 129] width 188 height 15
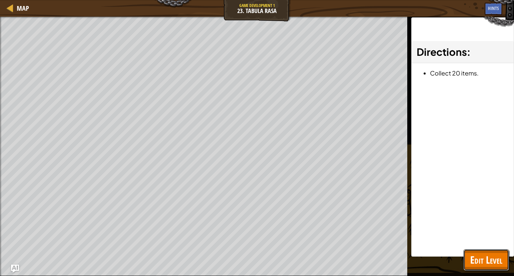
click at [476, 256] on span "Edit Level" at bounding box center [486, 260] width 32 height 14
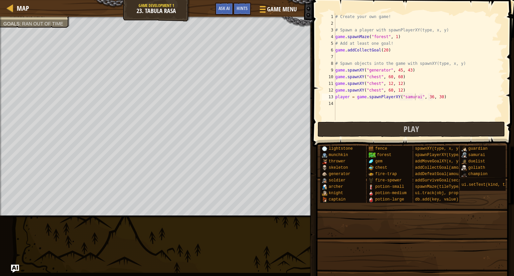
click at [447, 97] on div "# Create your own game! # Spawn a player with spawnPlayerXY(type, x, y) game . …" at bounding box center [419, 73] width 170 height 120
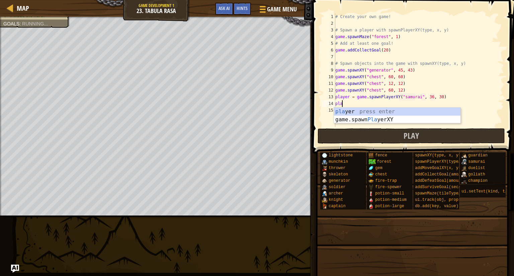
scroll to position [3, 0]
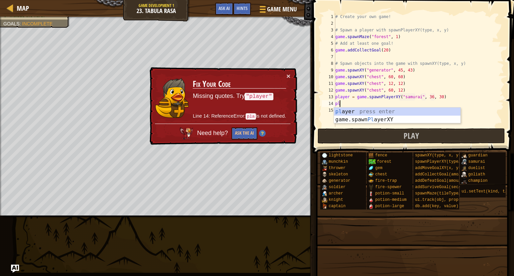
type textarea "p"
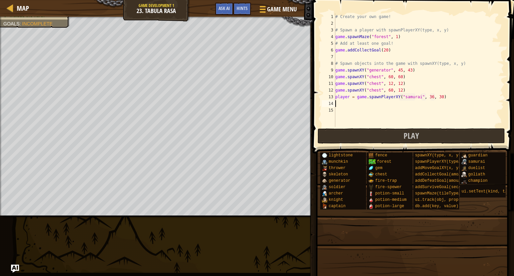
type textarea "h"
type textarea "player.maxHealth = 400"
click at [413, 133] on span "Play" at bounding box center [410, 135] width 15 height 11
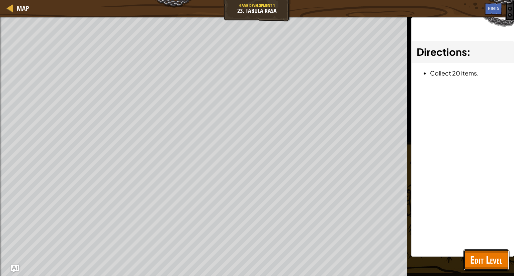
click at [476, 260] on span "Edit Level" at bounding box center [486, 260] width 32 height 14
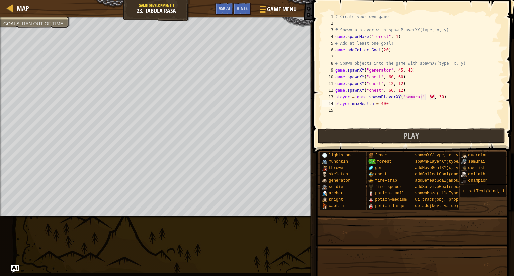
click at [388, 103] on div "# Create your own game! # Spawn a player with spawnPlayerXY(type, x, y) game . …" at bounding box center [419, 76] width 170 height 127
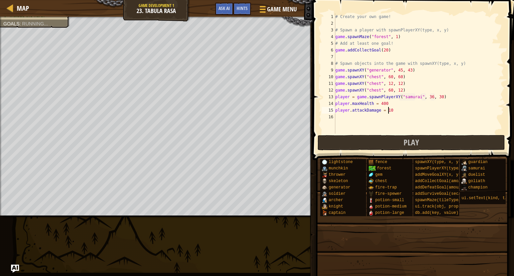
scroll to position [3, 4]
click at [401, 150] on button "Play" at bounding box center [411, 142] width 188 height 15
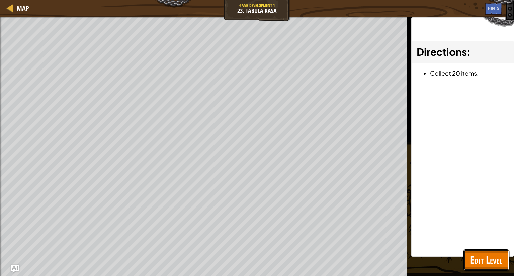
click at [468, 260] on button "Edit Level" at bounding box center [485, 260] width 45 height 21
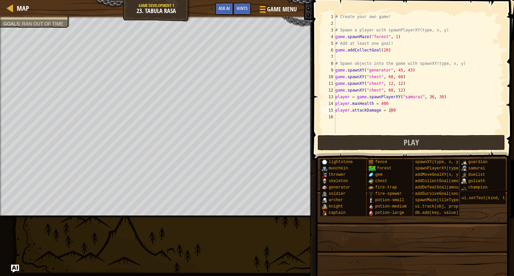
scroll to position [3, 4]
click at [380, 50] on div "# Create your own game! # Spawn a player with spawnPlayerXY(type, x, y) game . …" at bounding box center [419, 80] width 170 height 134
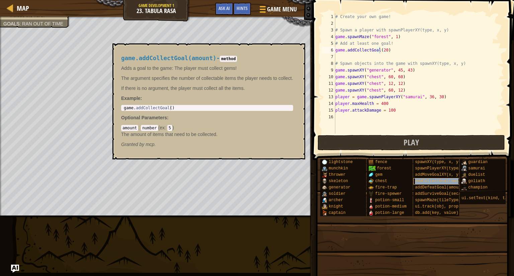
click at [444, 180] on span "addCollectGoal(amount)" at bounding box center [441, 181] width 53 height 5
click at [384, 51] on div "# Create your own game! # Spawn a player with spawnPlayerXY(type, x, y) game . …" at bounding box center [419, 80] width 170 height 134
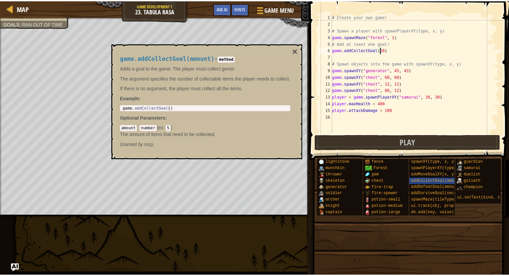
scroll to position [3, 3]
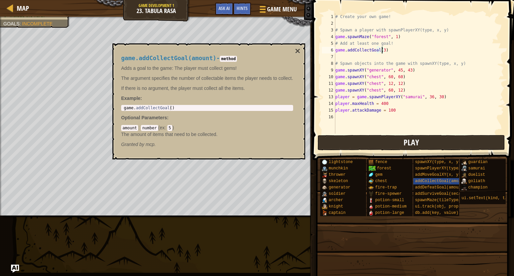
type textarea "game.addCollectGoal(3)"
click at [362, 136] on button "Play" at bounding box center [411, 142] width 188 height 15
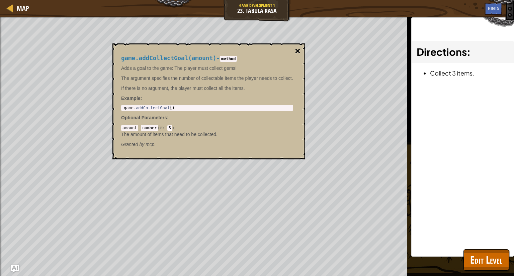
click at [296, 50] on button "×" at bounding box center [297, 50] width 5 height 9
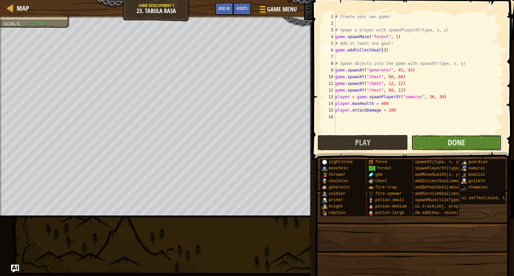
click at [432, 143] on button "Done" at bounding box center [456, 142] width 90 height 15
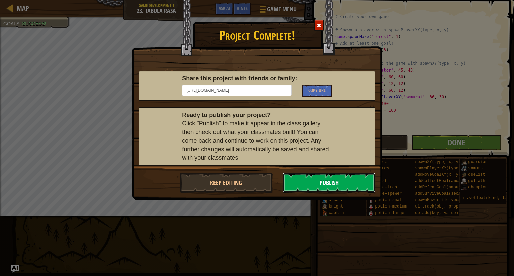
click at [330, 179] on button "Publish" at bounding box center [329, 183] width 93 height 20
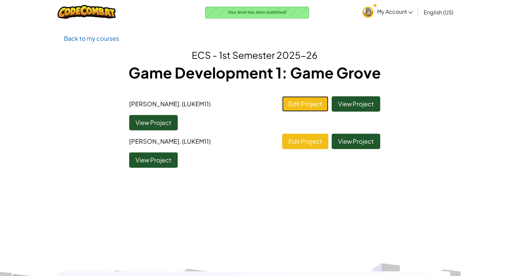
click at [323, 101] on link "Edit Project" at bounding box center [305, 103] width 46 height 15
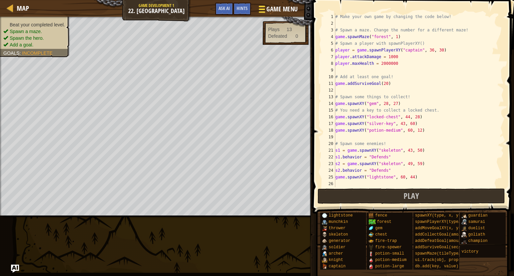
click at [265, 9] on div at bounding box center [261, 9] width 9 height 10
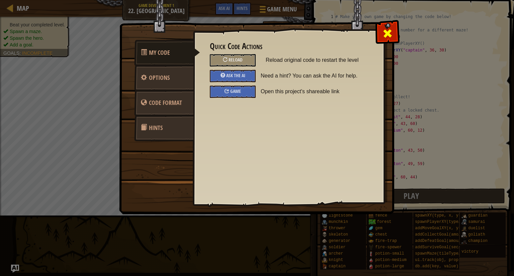
click at [388, 33] on span at bounding box center [387, 33] width 11 height 11
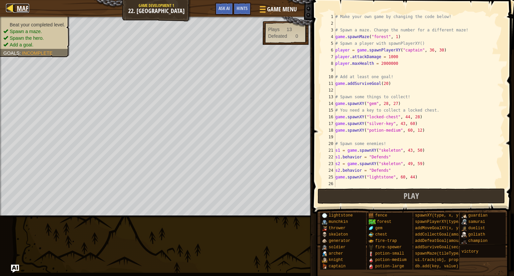
click at [11, 7] on div at bounding box center [10, 8] width 8 height 8
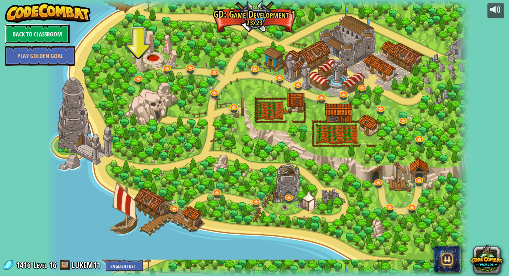
click at [54, 33] on link "Back to Classroom" at bounding box center [37, 34] width 65 height 20
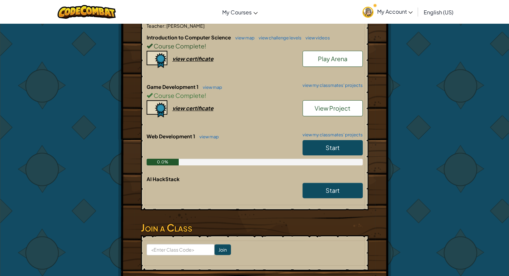
scroll to position [147, 0]
click at [333, 156] on div "Start" at bounding box center [329, 149] width 67 height 19
click at [334, 153] on link "Start" at bounding box center [332, 147] width 60 height 15
